Goal: Information Seeking & Learning: Understand process/instructions

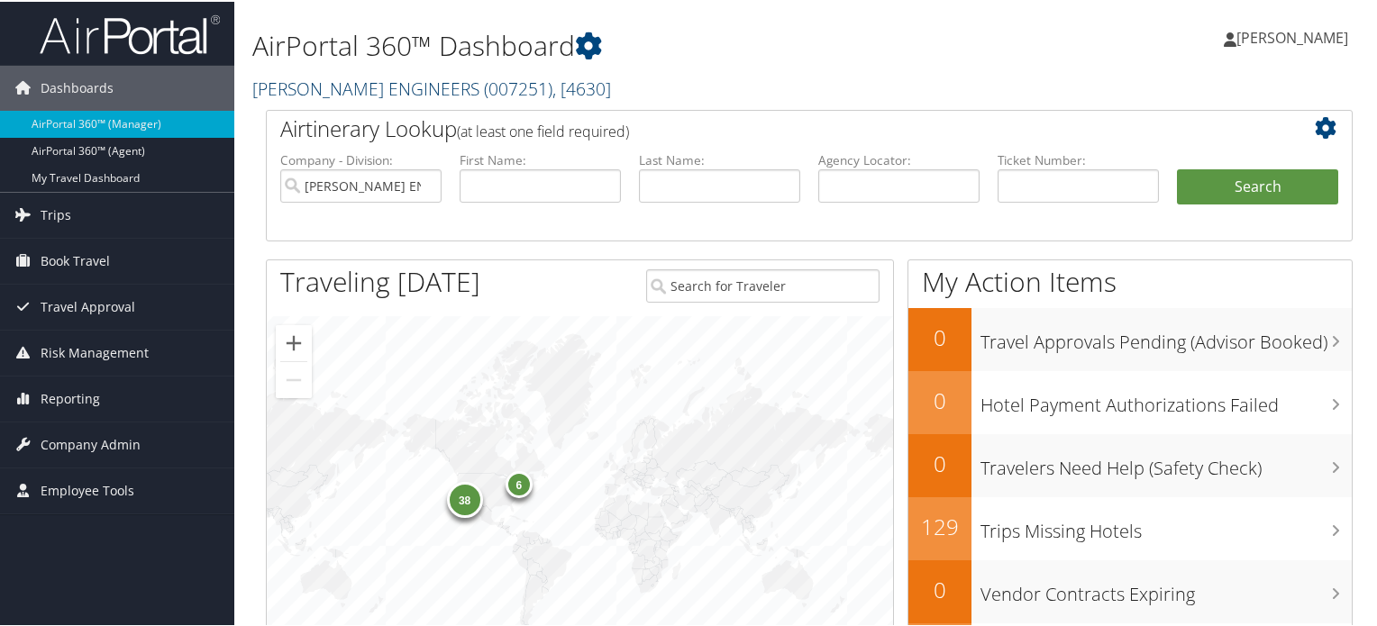
click at [389, 80] on link "CAROLLO ENGINEERS ( 007251 ) , [ 4630 ]" at bounding box center [431, 87] width 359 height 24
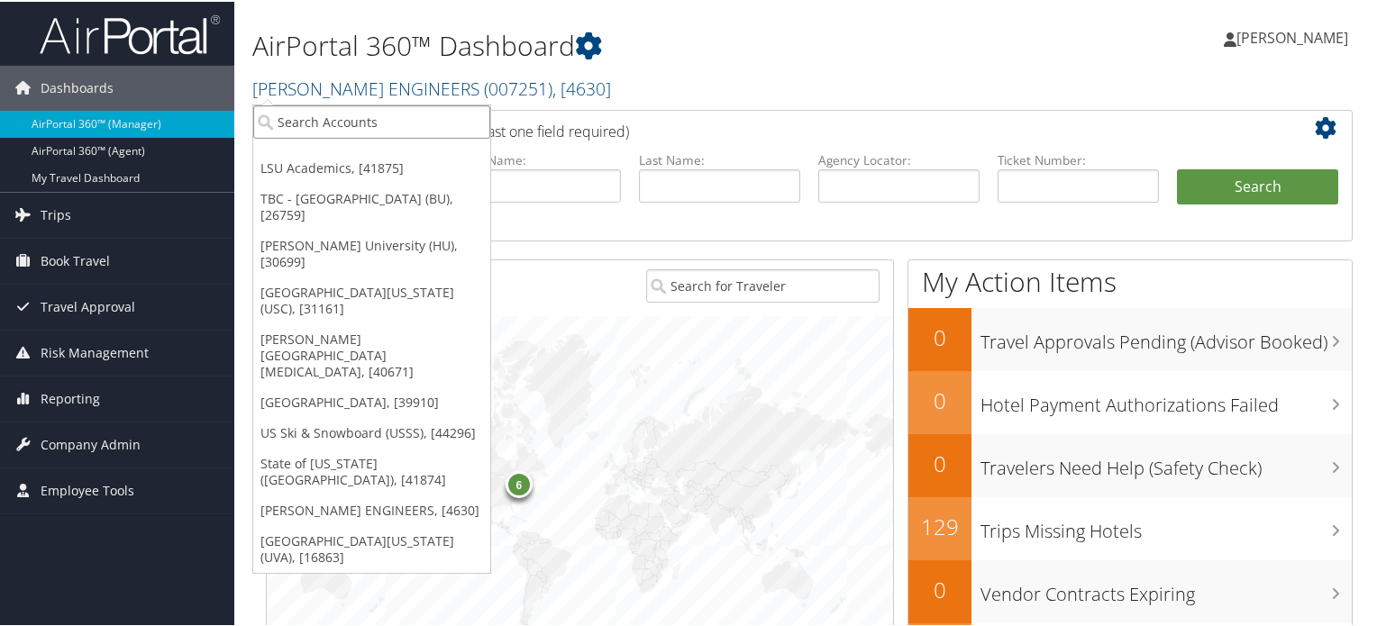
click at [387, 114] on input "search" at bounding box center [371, 120] width 237 height 33
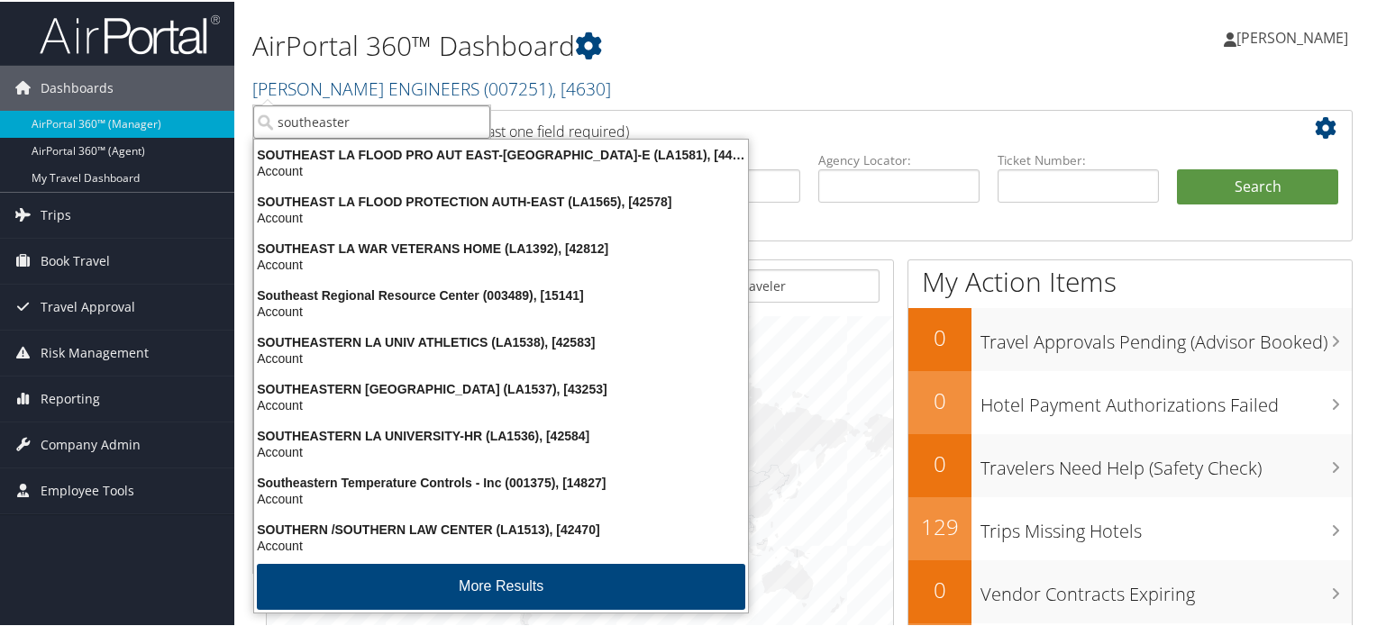
type input "southeastern"
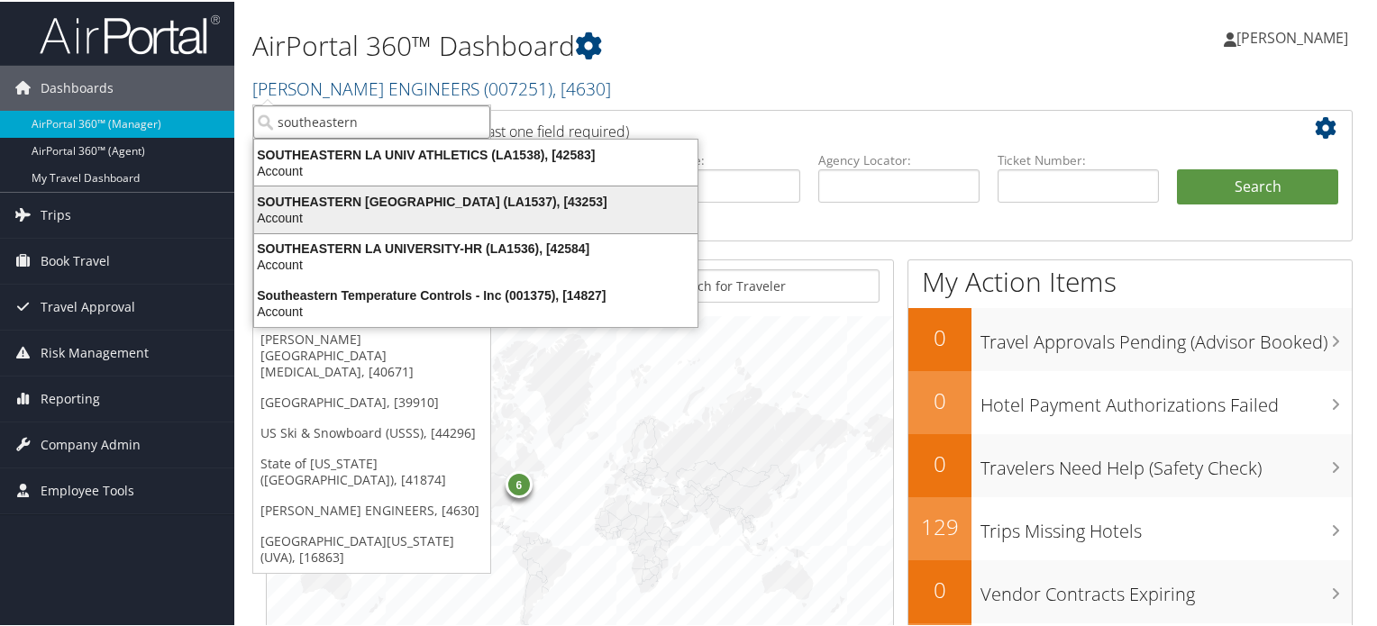
click at [421, 204] on div "SOUTHEASTERN LA UNIVERSITY (LA1537), [43253]" at bounding box center [475, 200] width 465 height 16
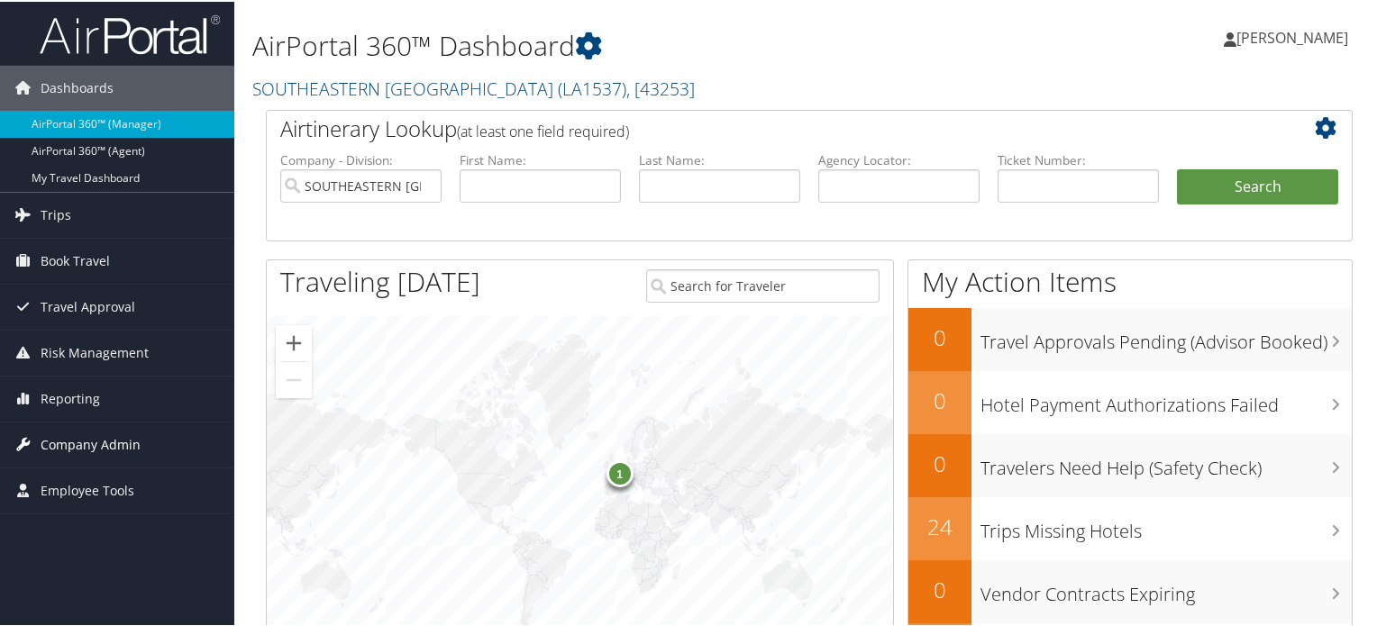
click at [114, 433] on span "Company Admin" at bounding box center [91, 443] width 100 height 45
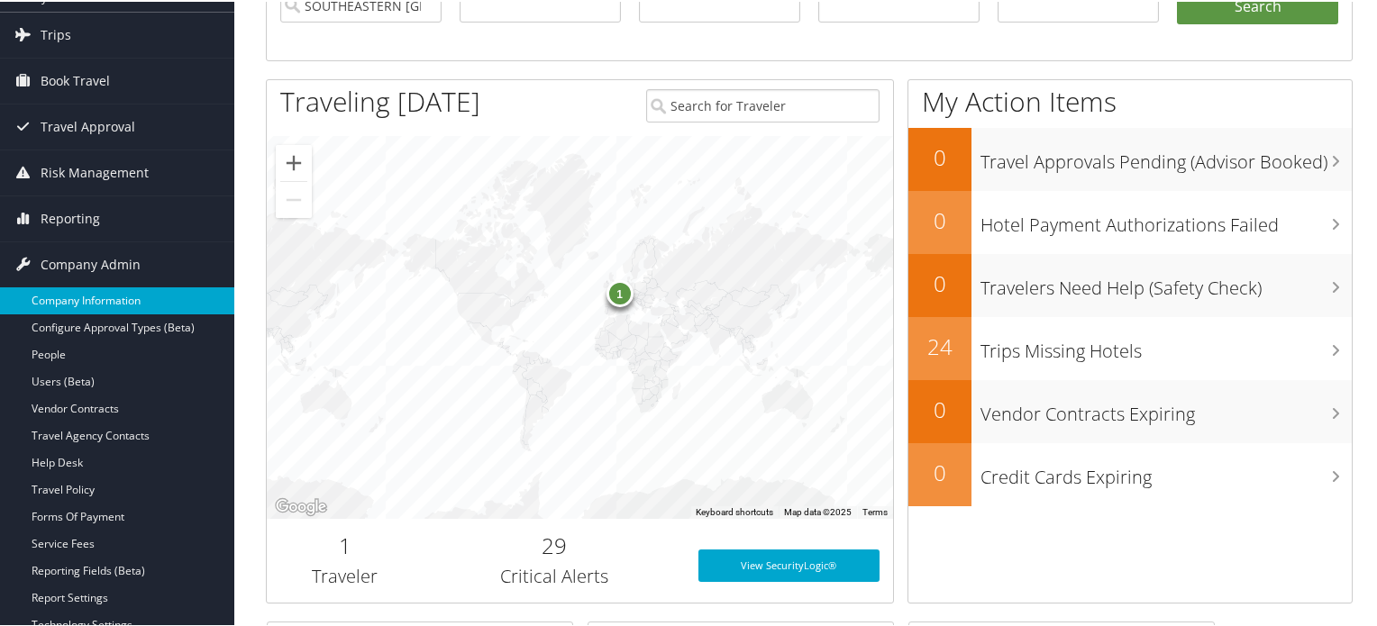
click at [108, 297] on link "Company Information" at bounding box center [117, 299] width 234 height 27
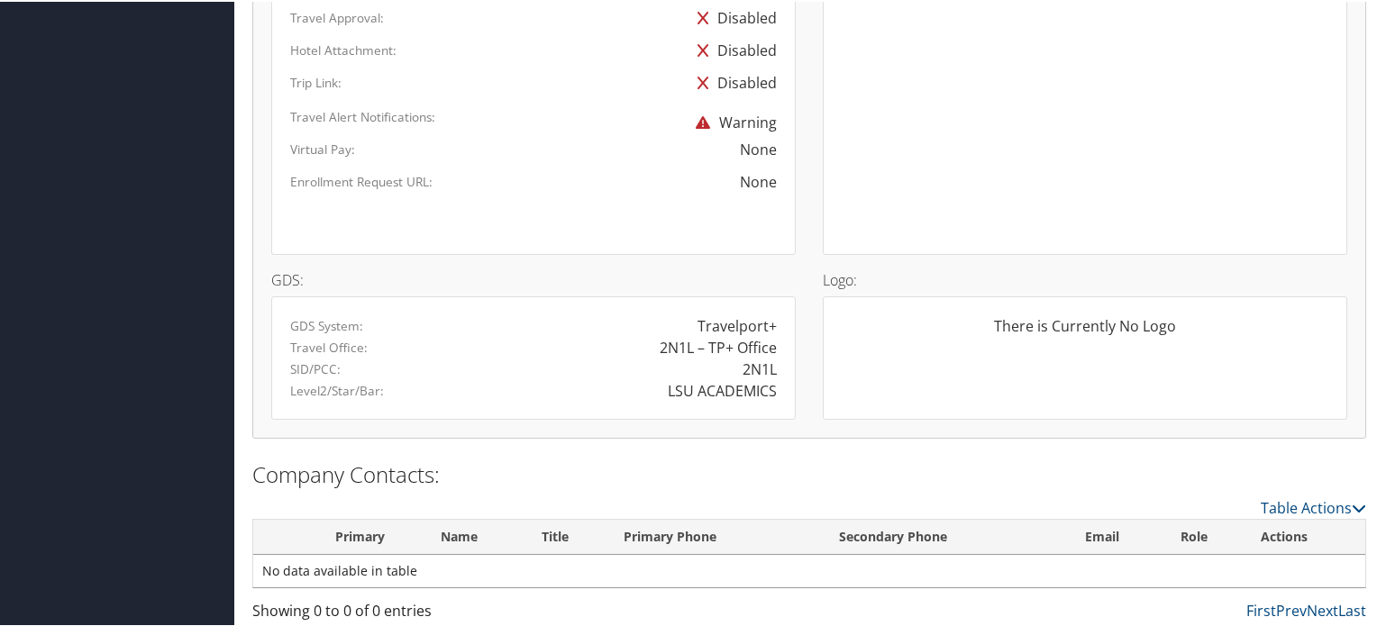
scroll to position [455, 0]
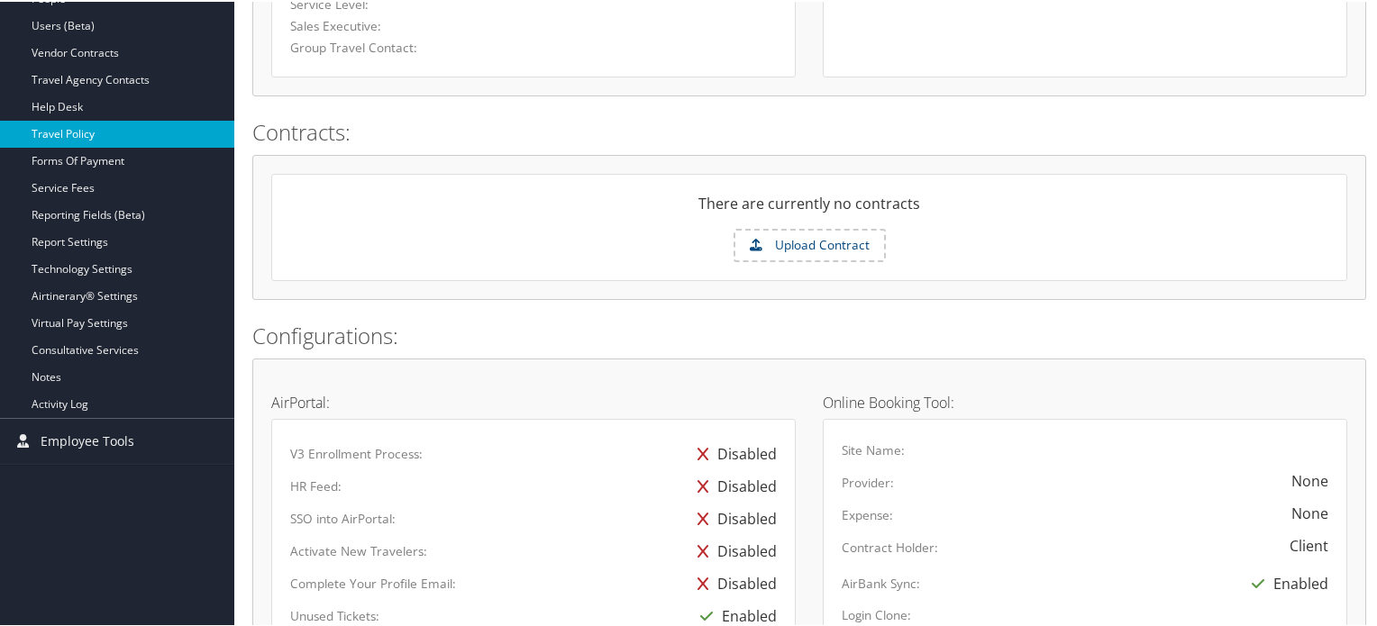
click at [76, 125] on link "Travel Policy" at bounding box center [117, 132] width 234 height 27
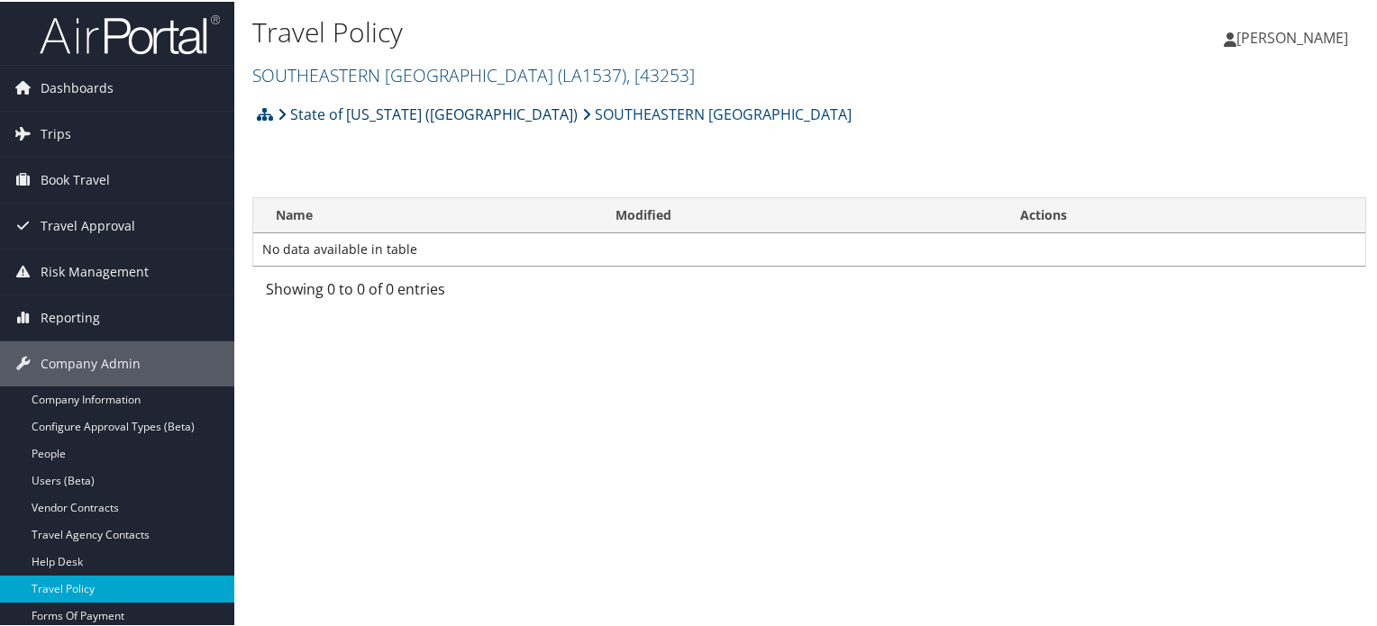
click at [389, 110] on link "State of [US_STATE] ([GEOGRAPHIC_DATA])" at bounding box center [428, 113] width 300 height 36
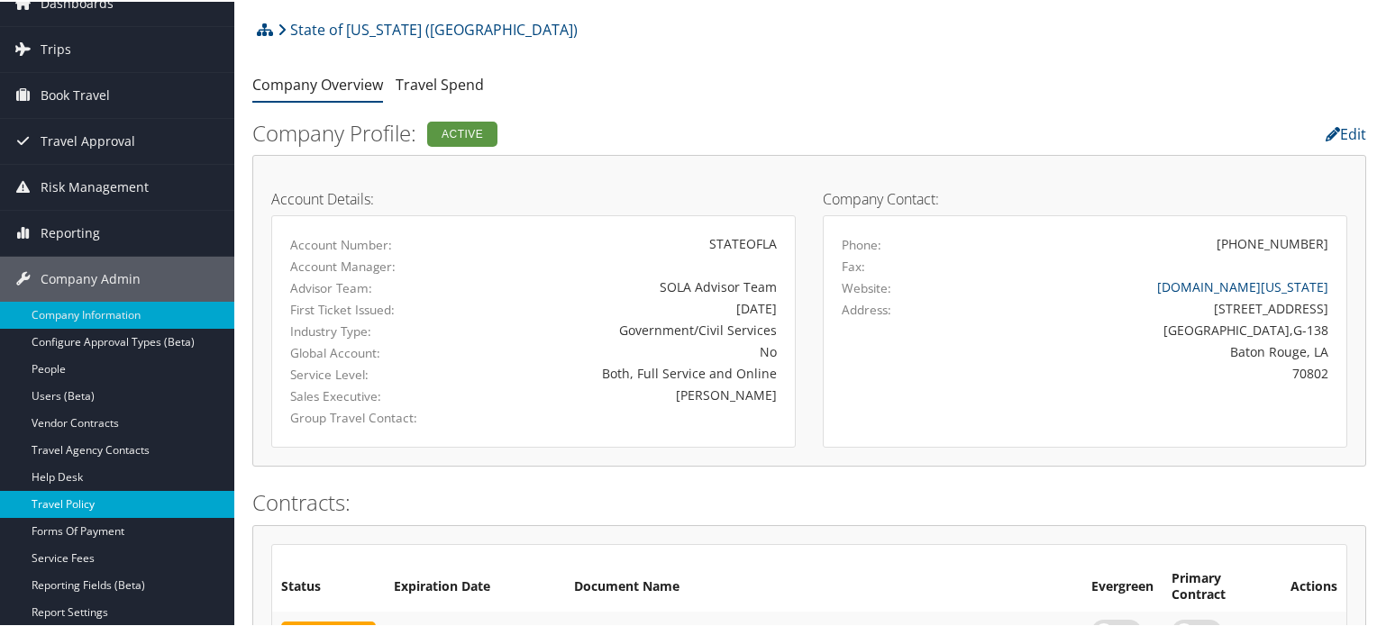
scroll to position [180, 0]
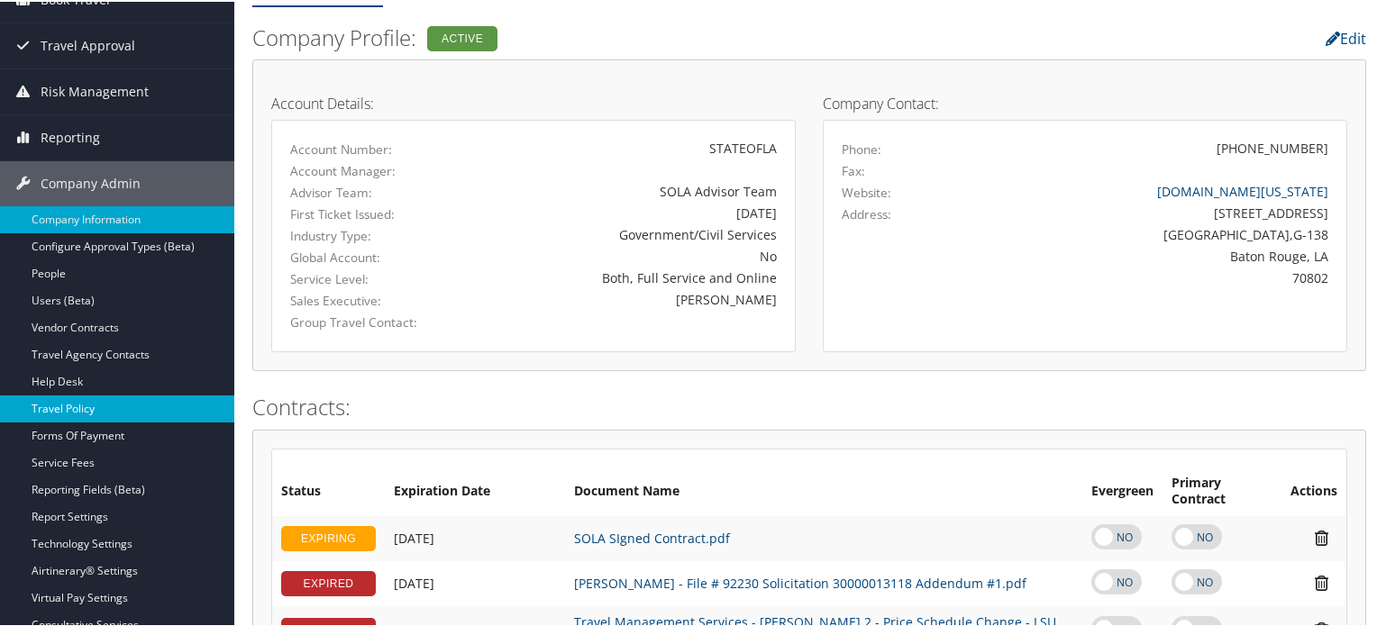
click at [87, 412] on link "Travel Policy" at bounding box center [117, 407] width 234 height 27
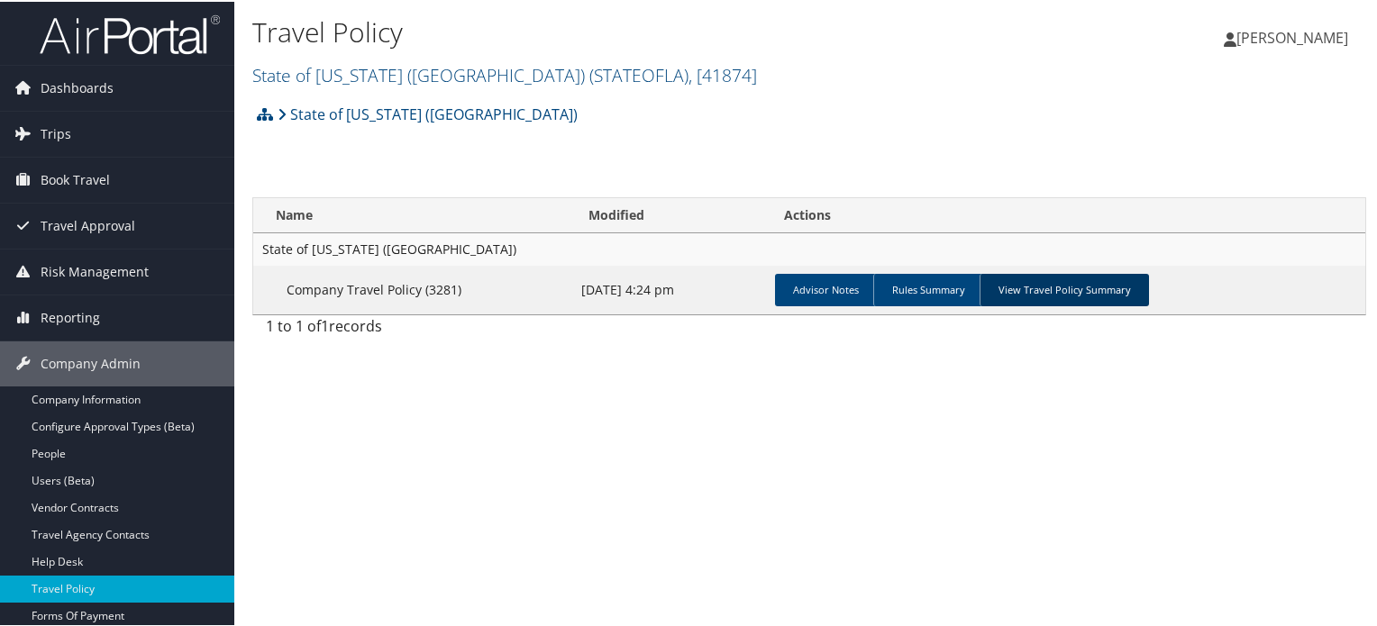
click at [1067, 291] on link "View Travel Policy Summary" at bounding box center [1063, 288] width 169 height 32
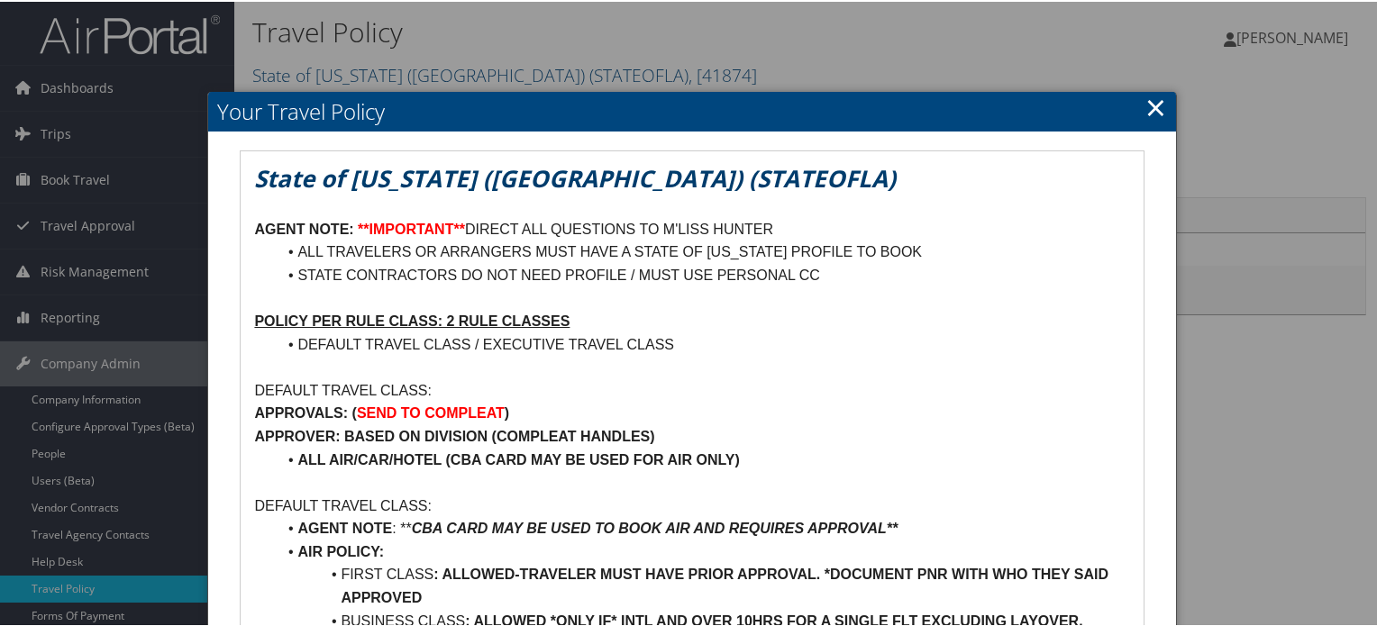
click at [1146, 105] on link "×" at bounding box center [1155, 105] width 21 height 36
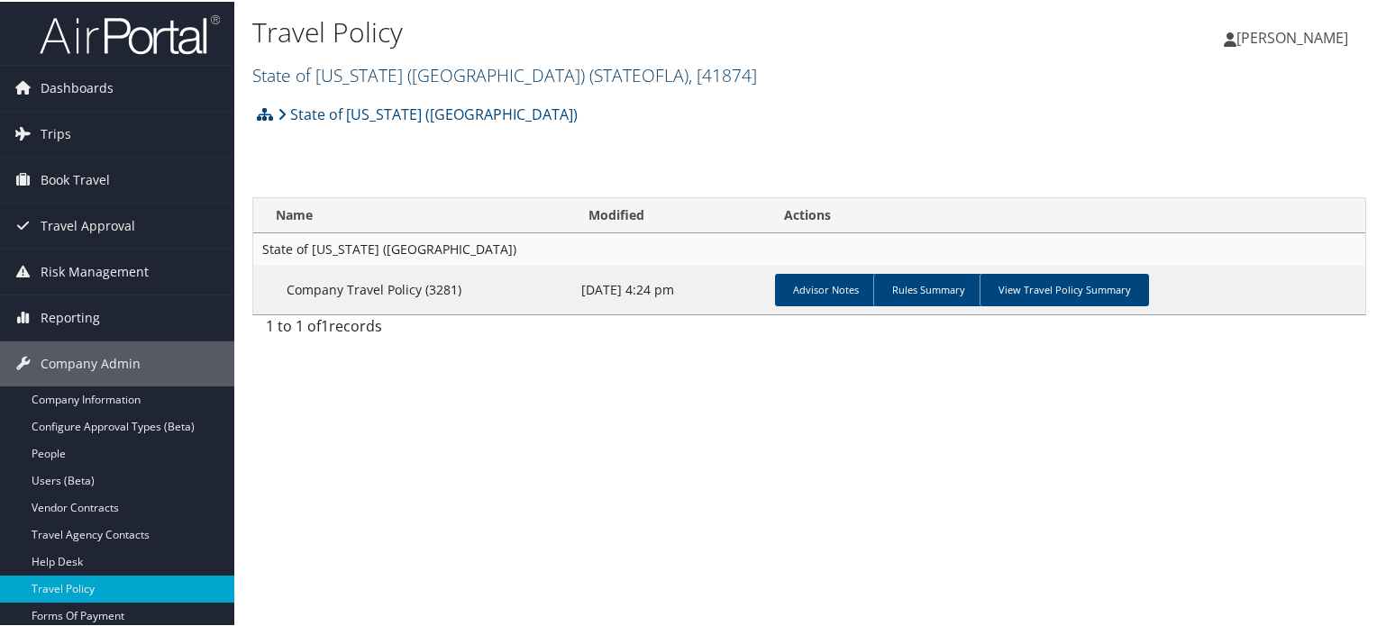
click at [395, 77] on link "State of Louisiana (SOLA) ( STATEOFLA ) , [ 41874 ]" at bounding box center [504, 73] width 505 height 24
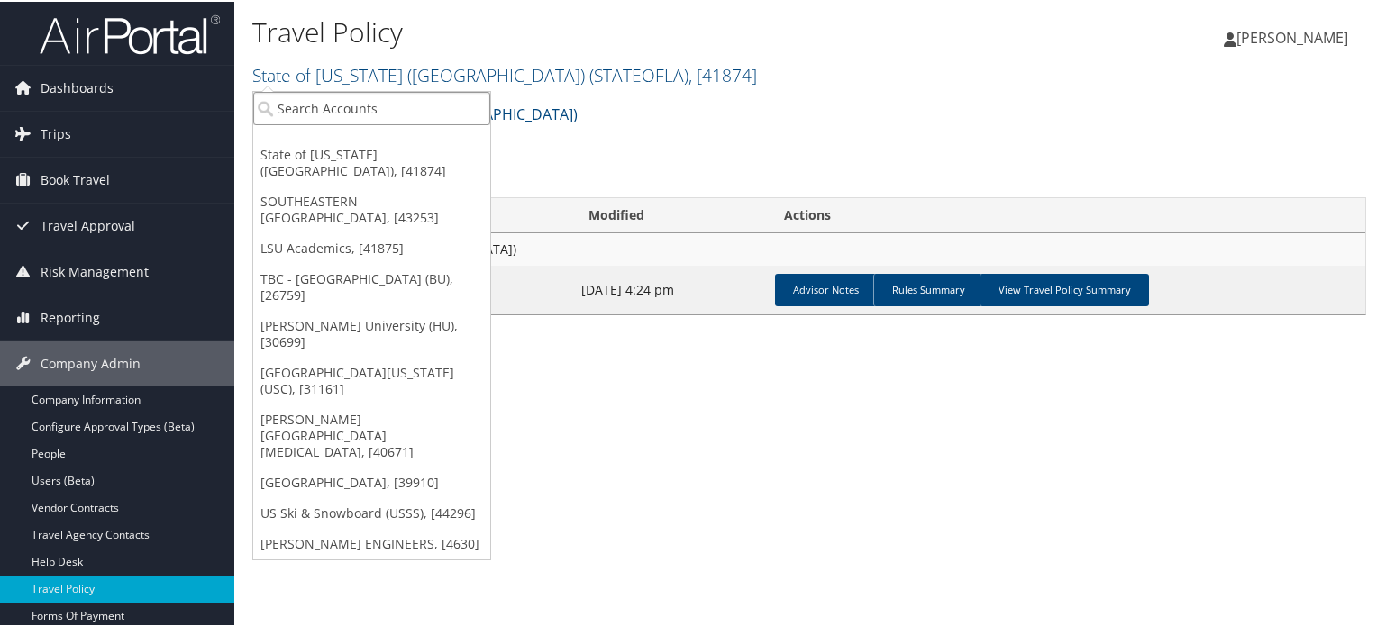
click at [378, 109] on input "search" at bounding box center [371, 106] width 237 height 33
type input "boston"
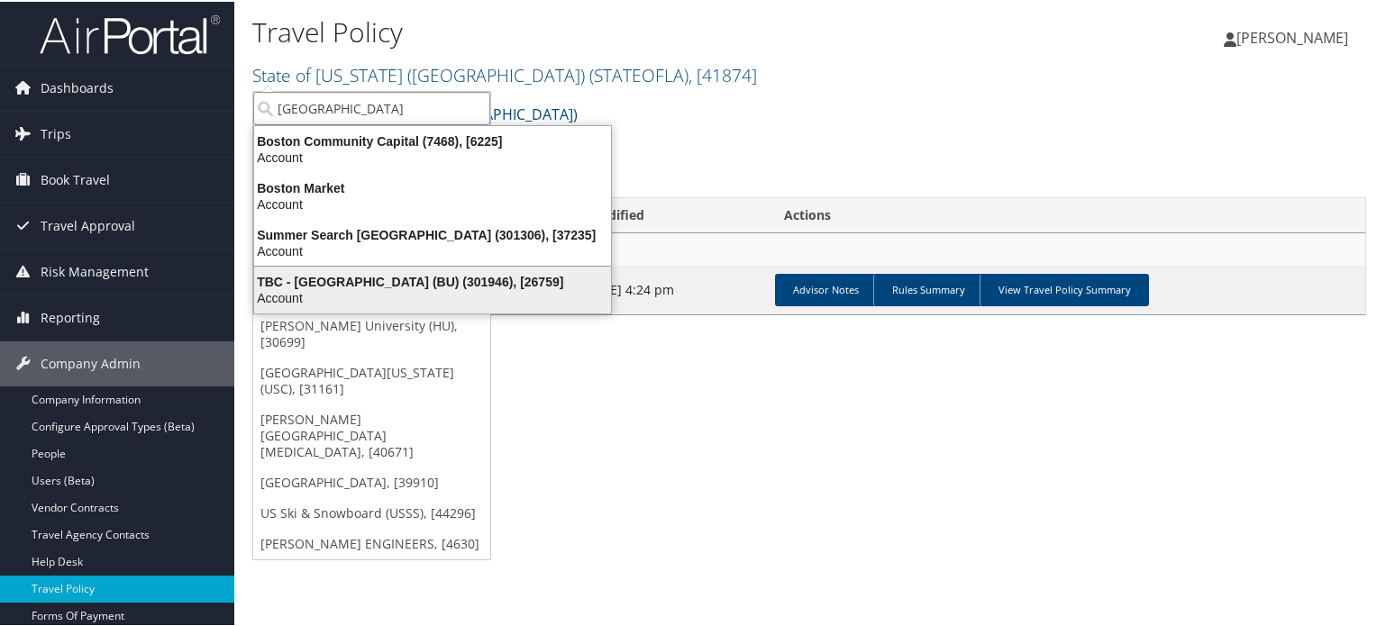
click at [388, 278] on div "TBC - Boston University (BU) (301946), [26759]" at bounding box center [432, 280] width 378 height 16
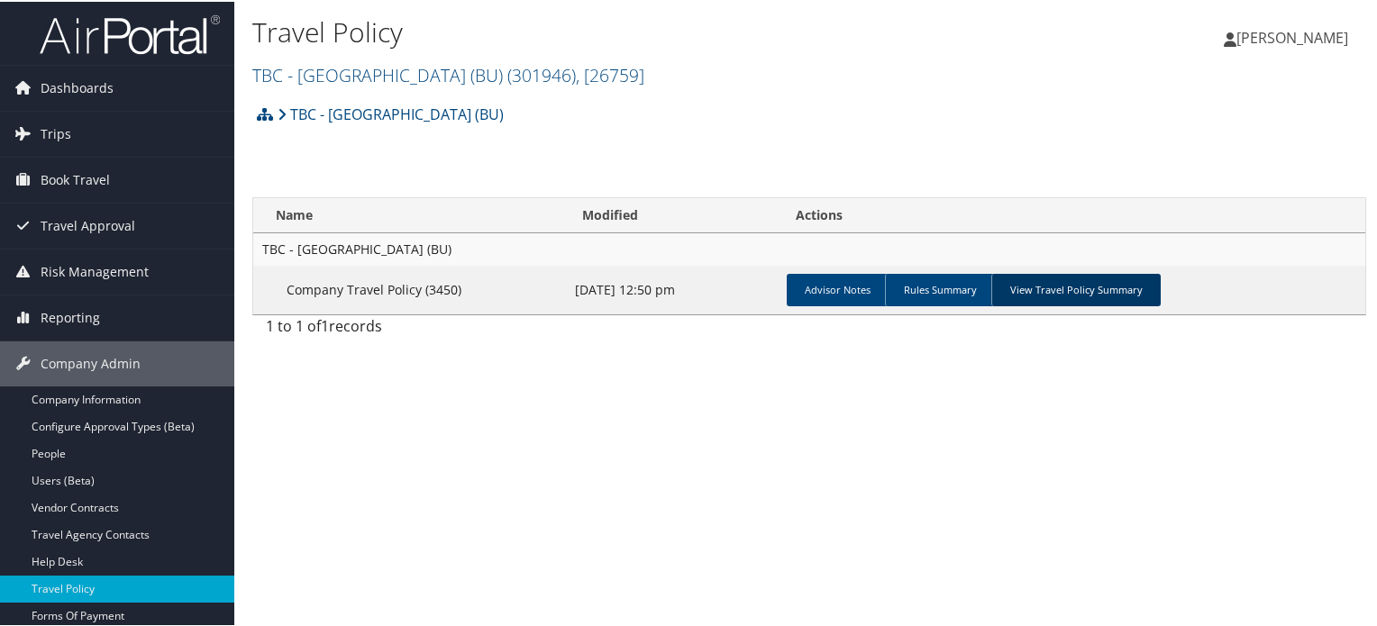
click at [1070, 280] on link "View Travel Policy Summary" at bounding box center [1075, 288] width 169 height 32
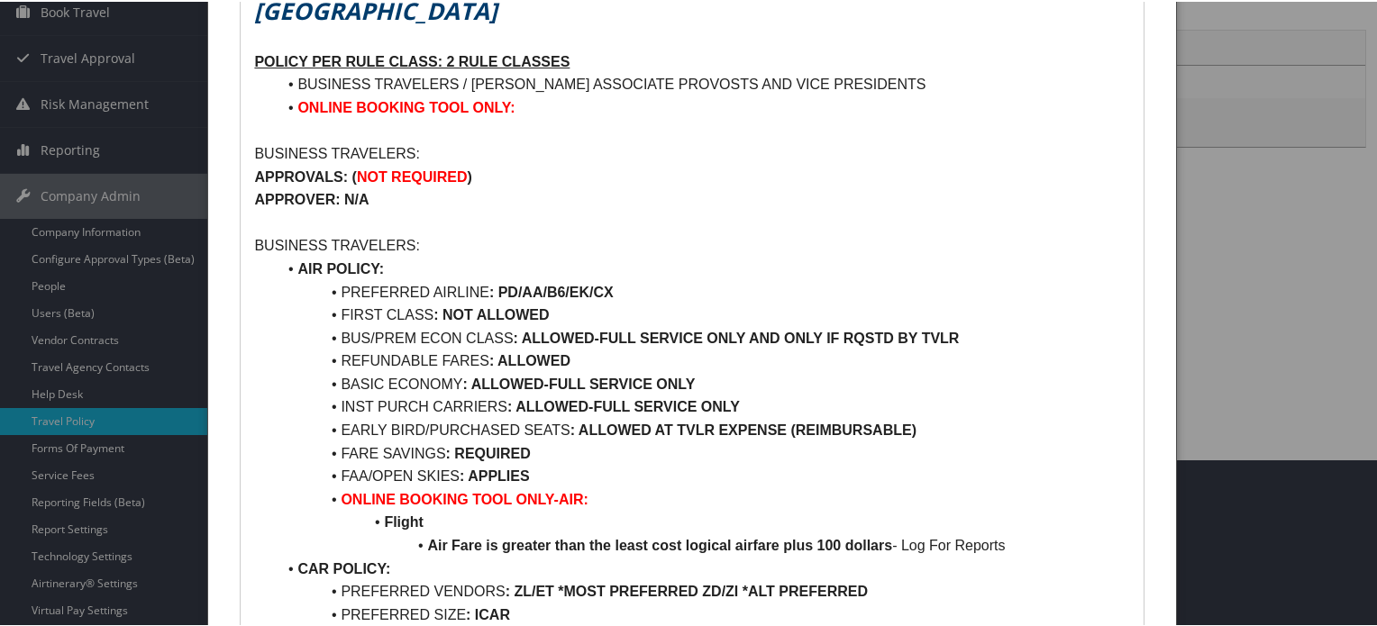
scroll to position [90, 0]
